Goal: Transaction & Acquisition: Obtain resource

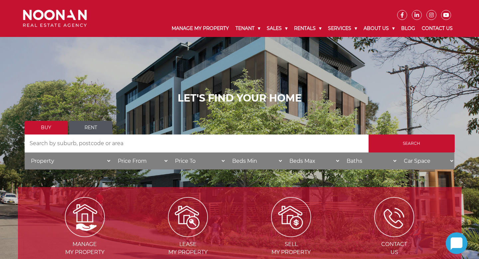
click at [92, 127] on link "Rent" at bounding box center [90, 128] width 43 height 14
click at [80, 143] on input "Search by Address" at bounding box center [197, 143] width 344 height 18
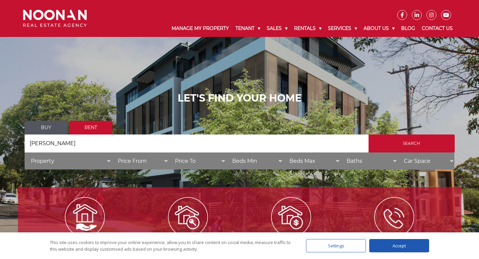
type input "miranda"
click at [394, 243] on div "Accept" at bounding box center [399, 245] width 60 height 13
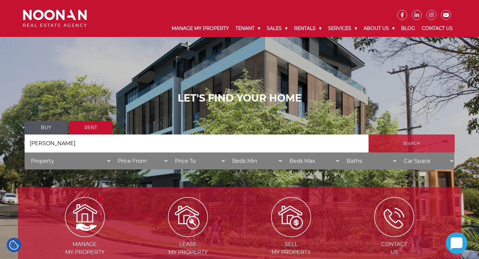
click at [411, 143] on input "Search" at bounding box center [411, 143] width 86 height 18
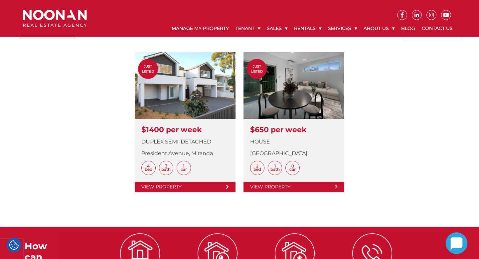
scroll to position [188, 0]
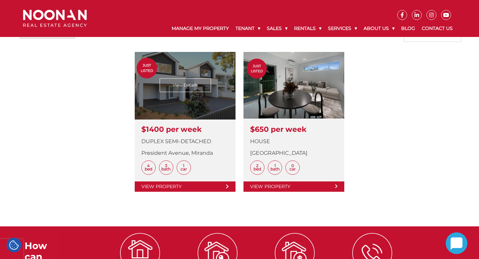
click at [194, 86] on link at bounding box center [185, 122] width 101 height 140
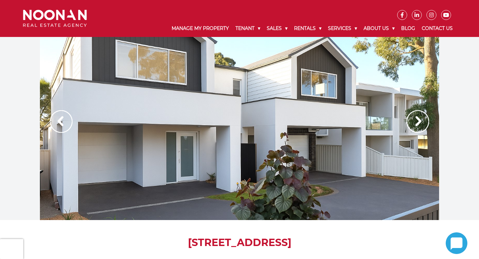
click at [218, 118] on div at bounding box center [239, 128] width 399 height 183
click at [418, 123] on img at bounding box center [417, 121] width 23 height 23
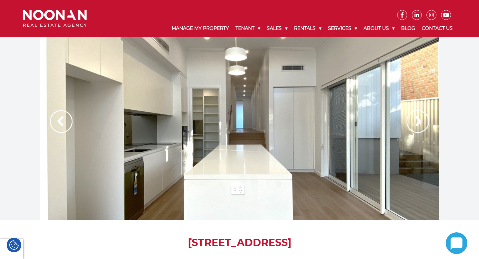
click at [418, 123] on img at bounding box center [417, 121] width 23 height 23
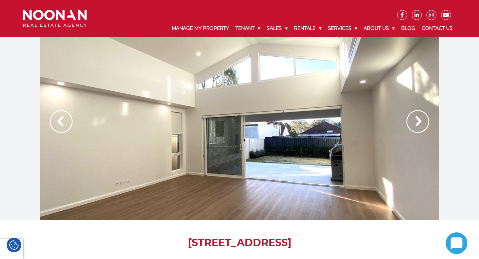
click at [61, 121] on img at bounding box center [61, 121] width 23 height 23
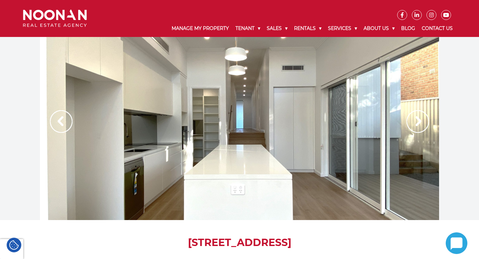
click at [419, 124] on img at bounding box center [417, 121] width 23 height 23
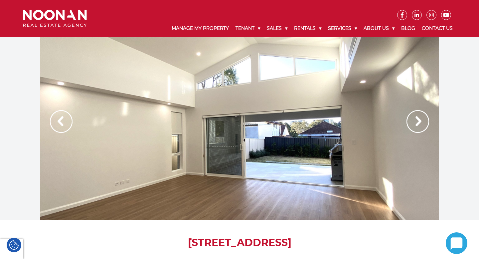
click at [419, 124] on img at bounding box center [417, 121] width 23 height 23
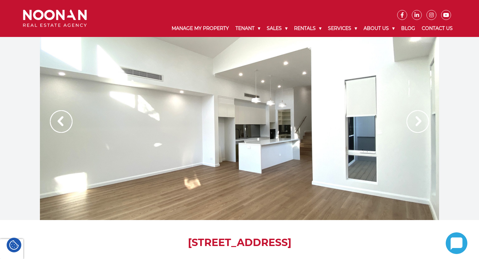
click at [419, 124] on img at bounding box center [417, 121] width 23 height 23
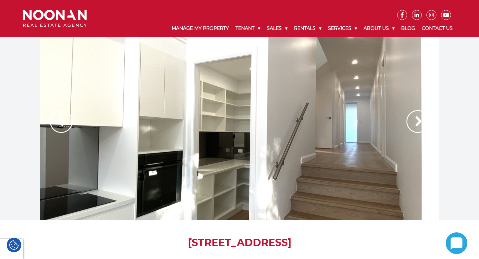
click at [419, 124] on img at bounding box center [417, 121] width 23 height 23
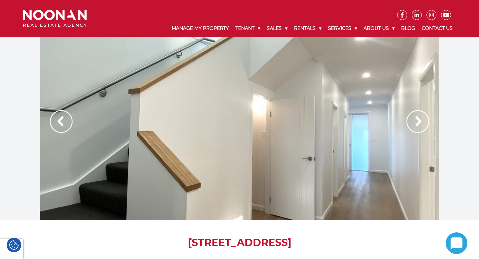
click at [419, 124] on img at bounding box center [417, 121] width 23 height 23
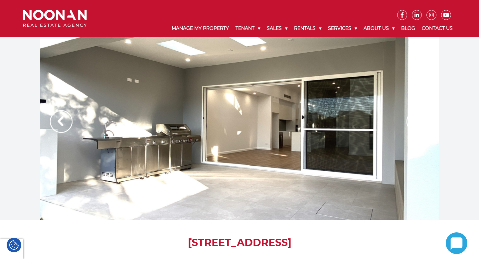
click at [419, 124] on img at bounding box center [417, 121] width 23 height 23
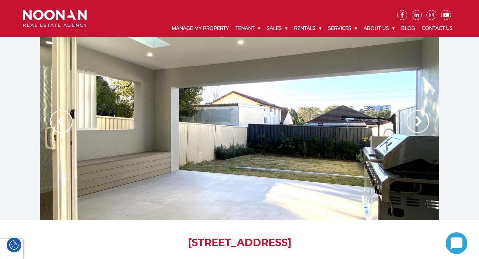
click at [419, 124] on img at bounding box center [417, 121] width 23 height 23
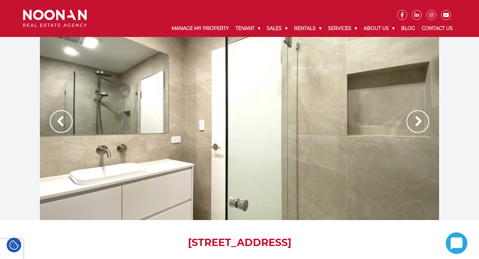
click at [419, 124] on img at bounding box center [417, 121] width 23 height 23
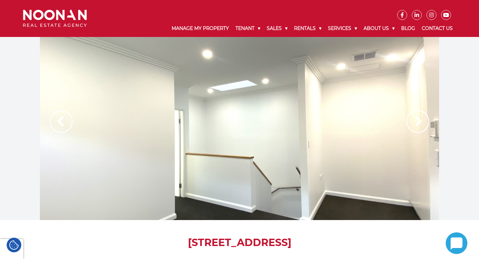
click at [55, 125] on img at bounding box center [61, 121] width 23 height 23
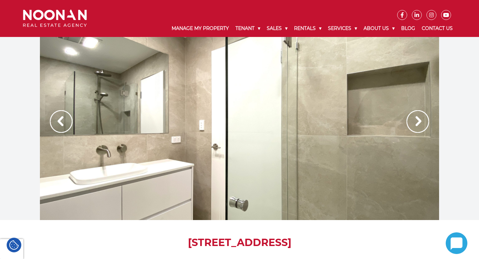
click at [415, 116] on img at bounding box center [417, 121] width 23 height 23
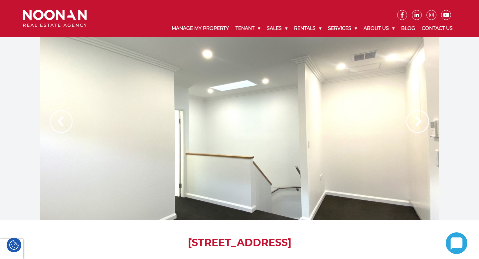
click at [415, 116] on img at bounding box center [417, 121] width 23 height 23
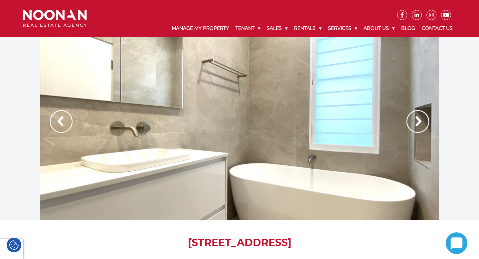
click at [58, 119] on img at bounding box center [61, 121] width 23 height 23
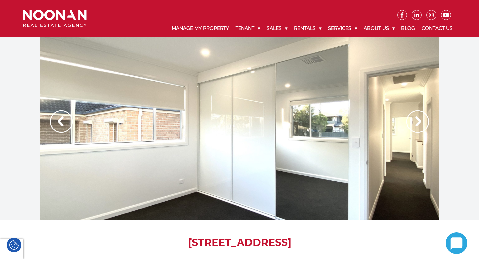
click at [423, 121] on img at bounding box center [417, 121] width 23 height 23
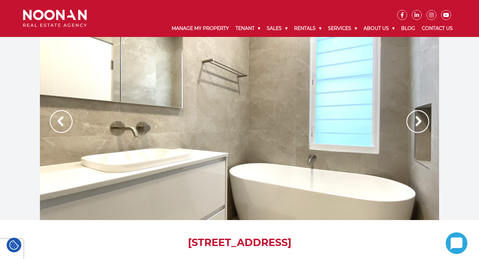
click at [423, 121] on img at bounding box center [417, 121] width 23 height 23
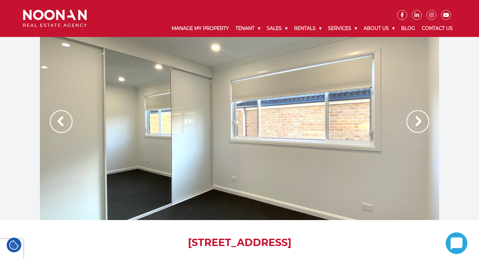
click at [417, 121] on img at bounding box center [417, 121] width 23 height 23
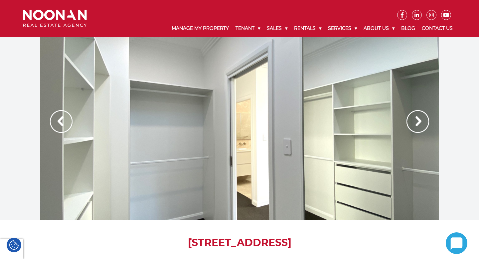
click at [57, 119] on img at bounding box center [61, 121] width 23 height 23
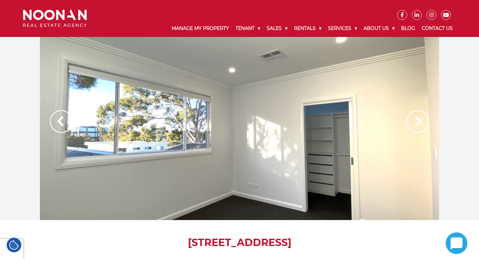
click at [417, 119] on img at bounding box center [417, 121] width 23 height 23
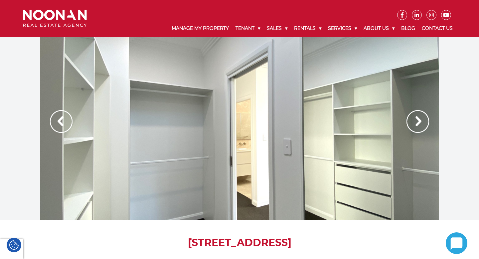
click at [417, 119] on img at bounding box center [417, 121] width 23 height 23
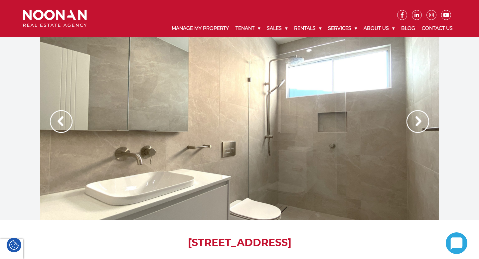
click at [417, 119] on img at bounding box center [417, 121] width 23 height 23
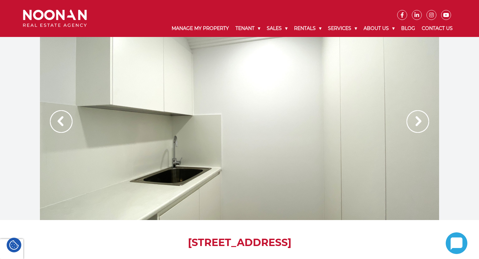
click at [417, 119] on img at bounding box center [417, 121] width 23 height 23
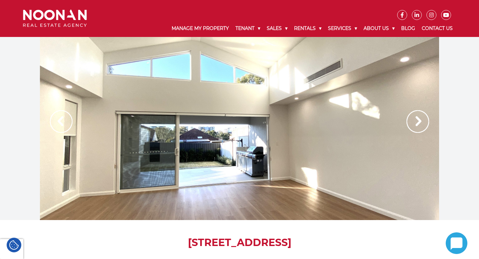
click at [417, 119] on img at bounding box center [417, 121] width 23 height 23
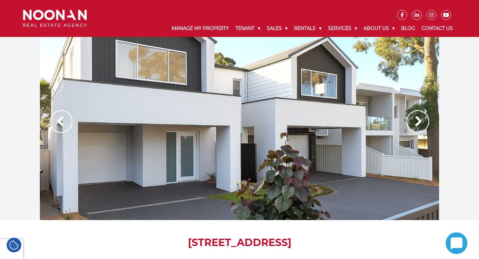
click at [417, 119] on img at bounding box center [417, 121] width 23 height 23
